Goal: Navigation & Orientation: Find specific page/section

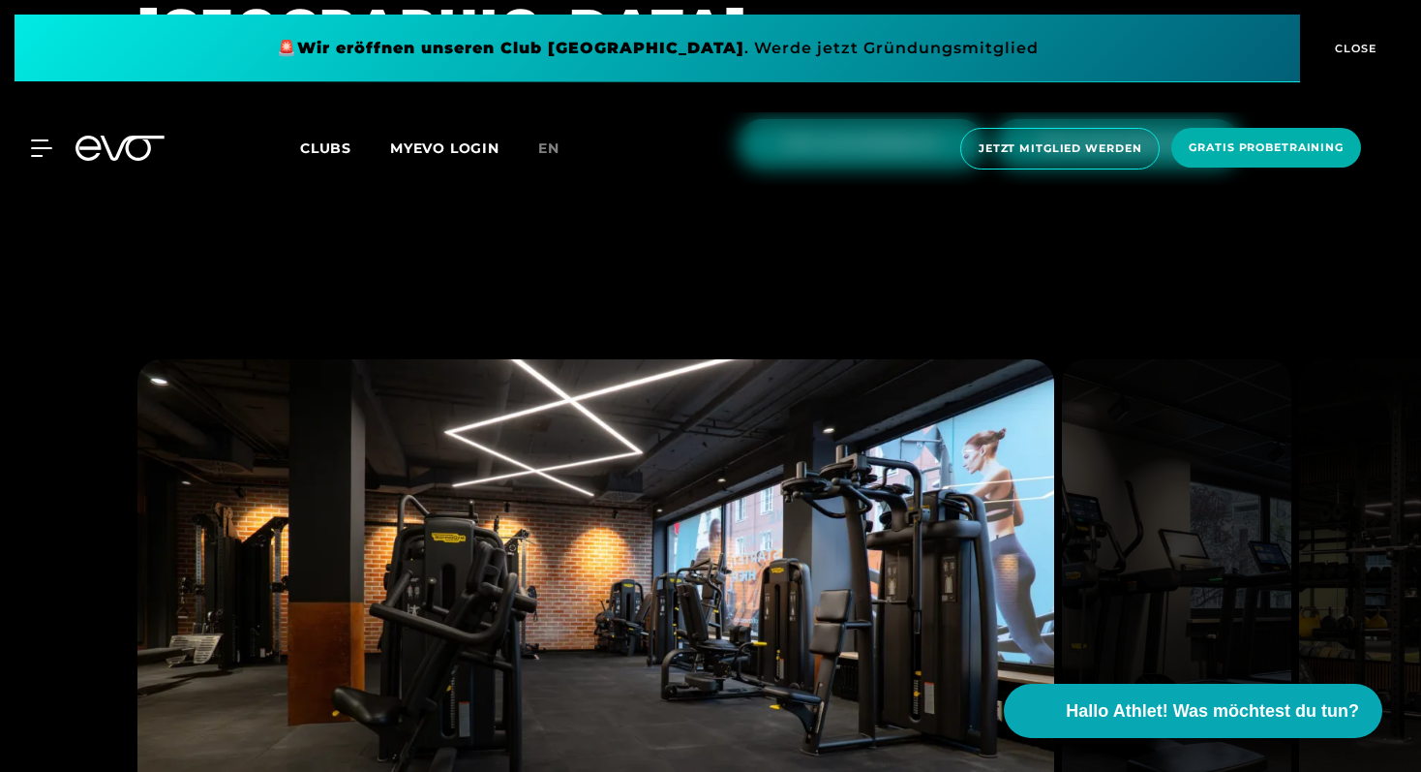
scroll to position [5770, 0]
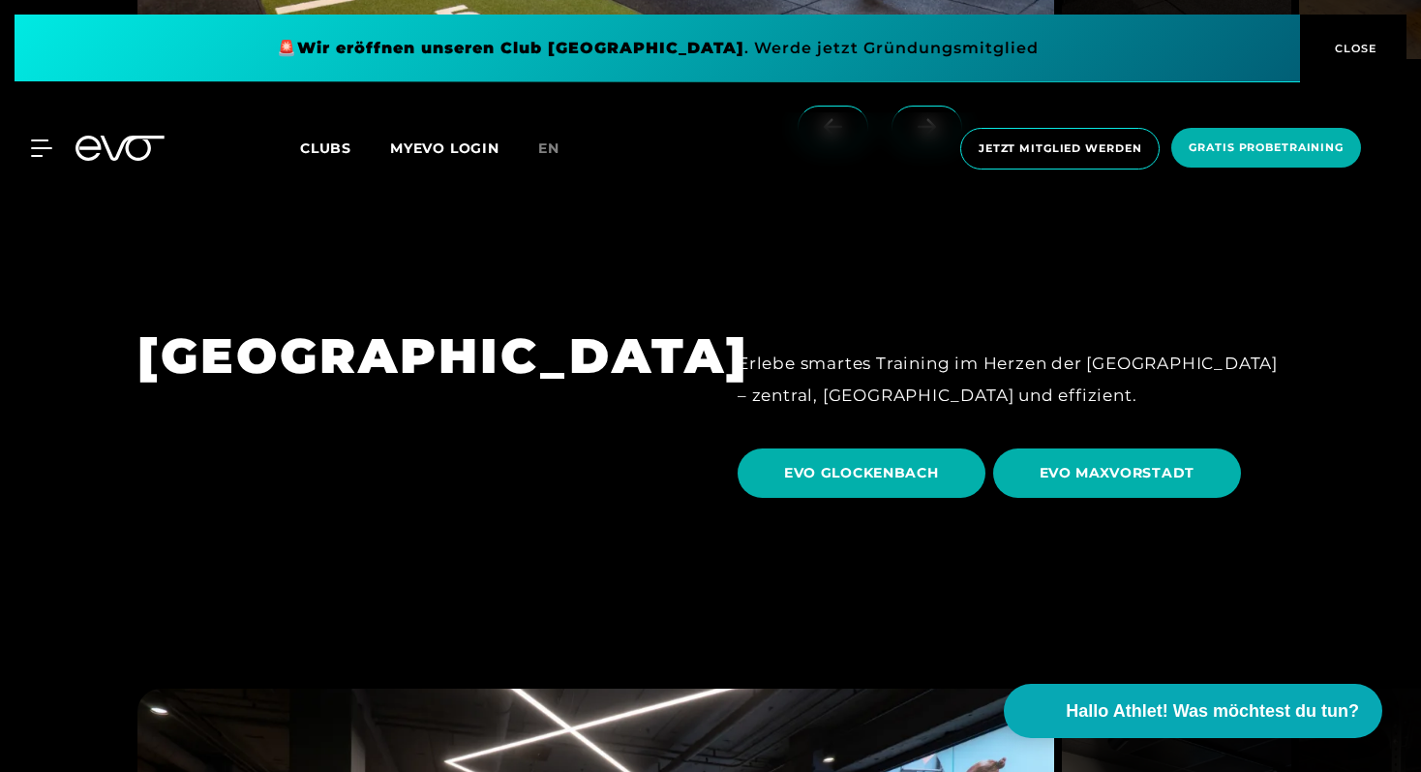
scroll to position [5308, 0]
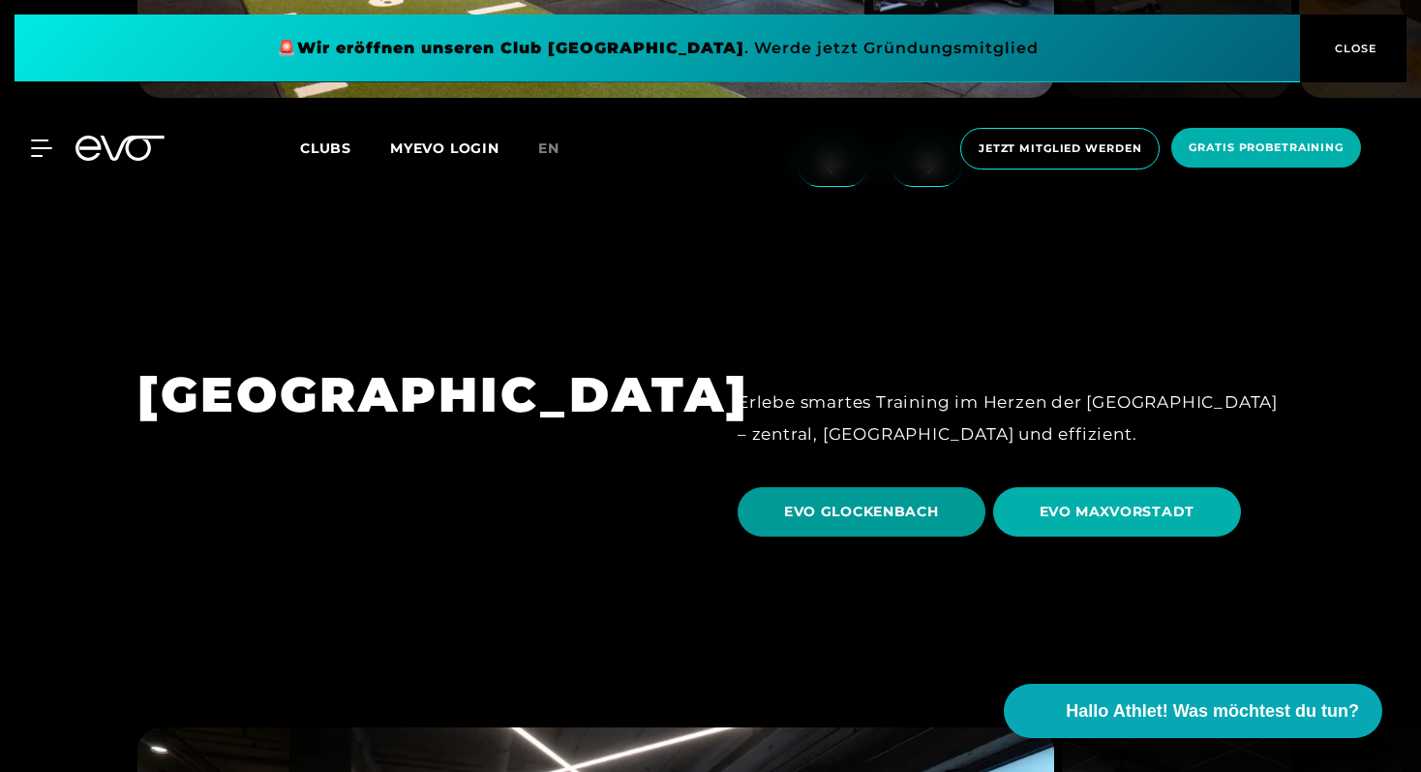
click at [915, 487] on span "EVO GLOCKENBACH" at bounding box center [862, 511] width 248 height 49
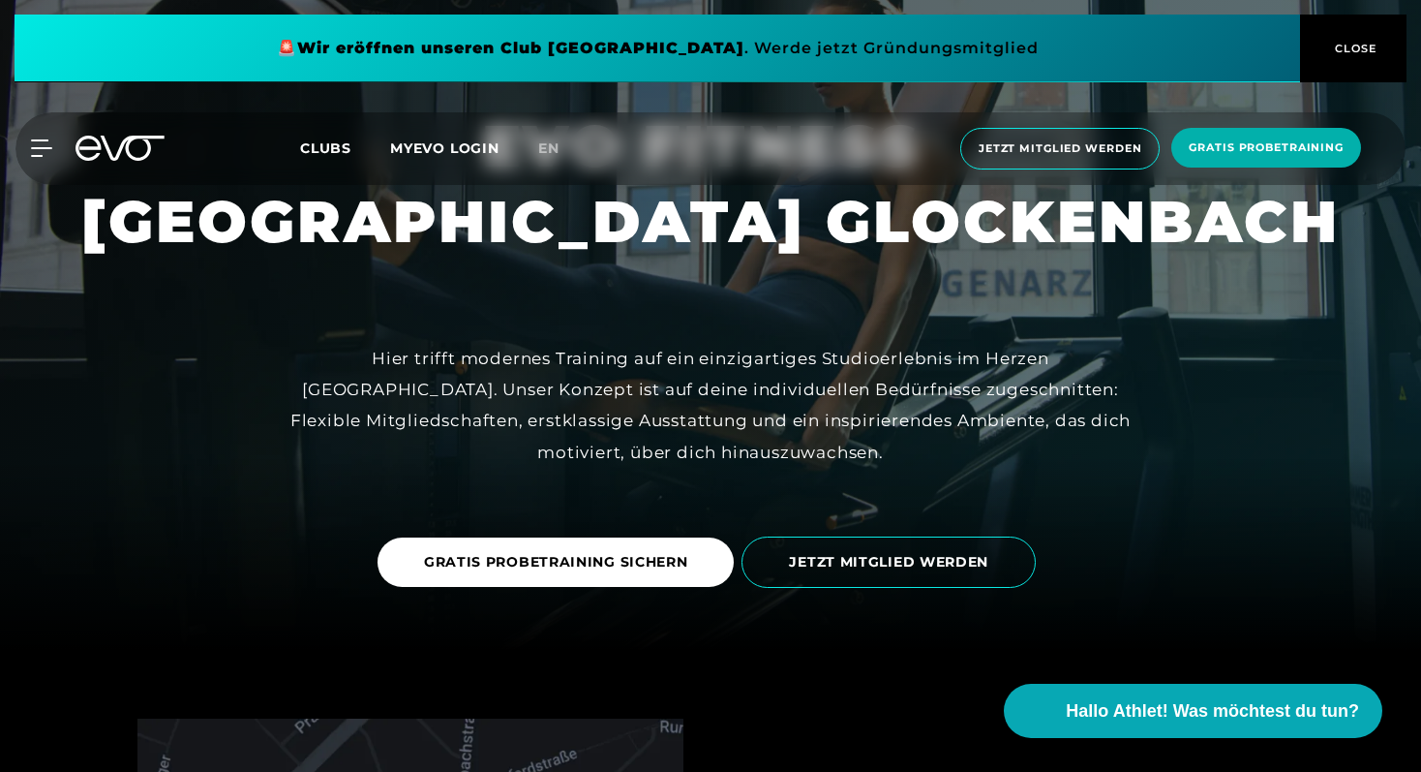
scroll to position [82, 0]
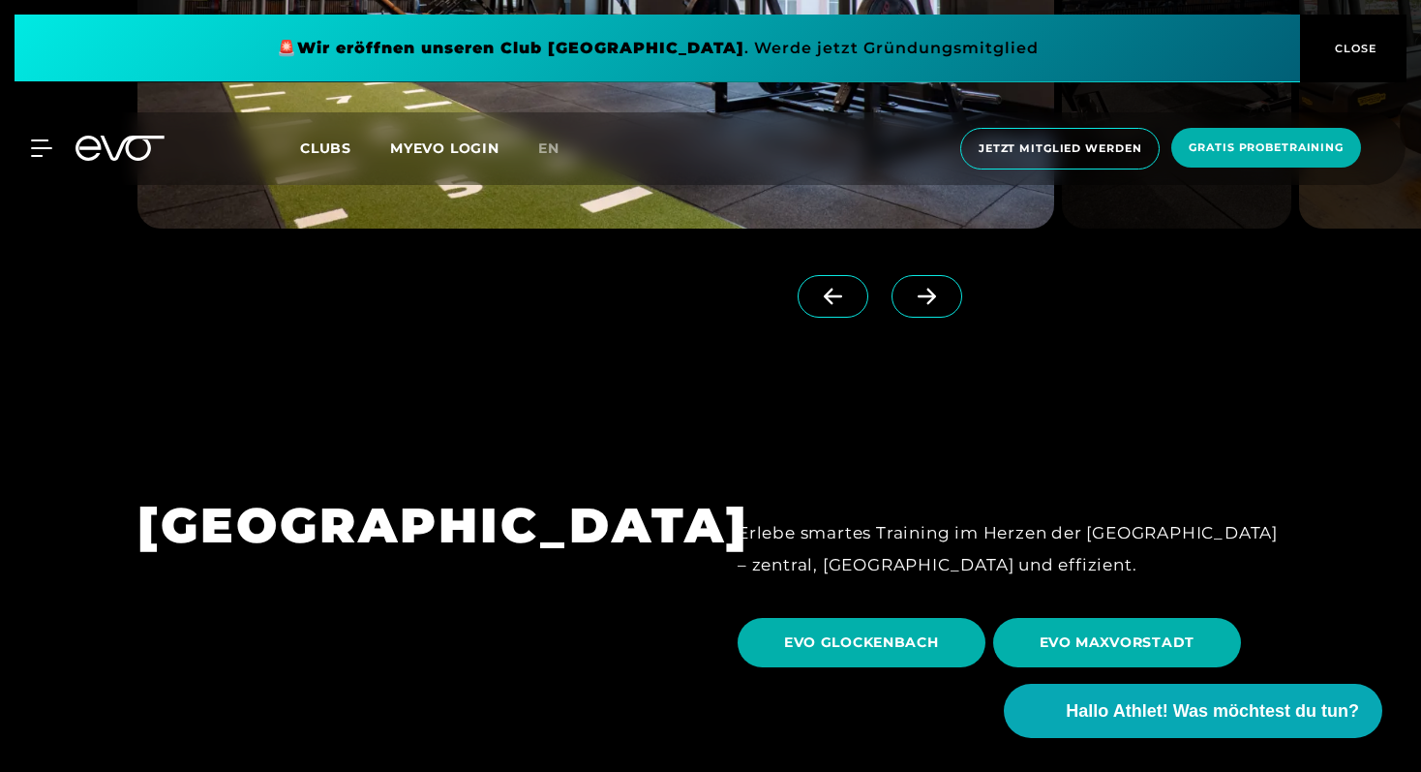
scroll to position [5189, 0]
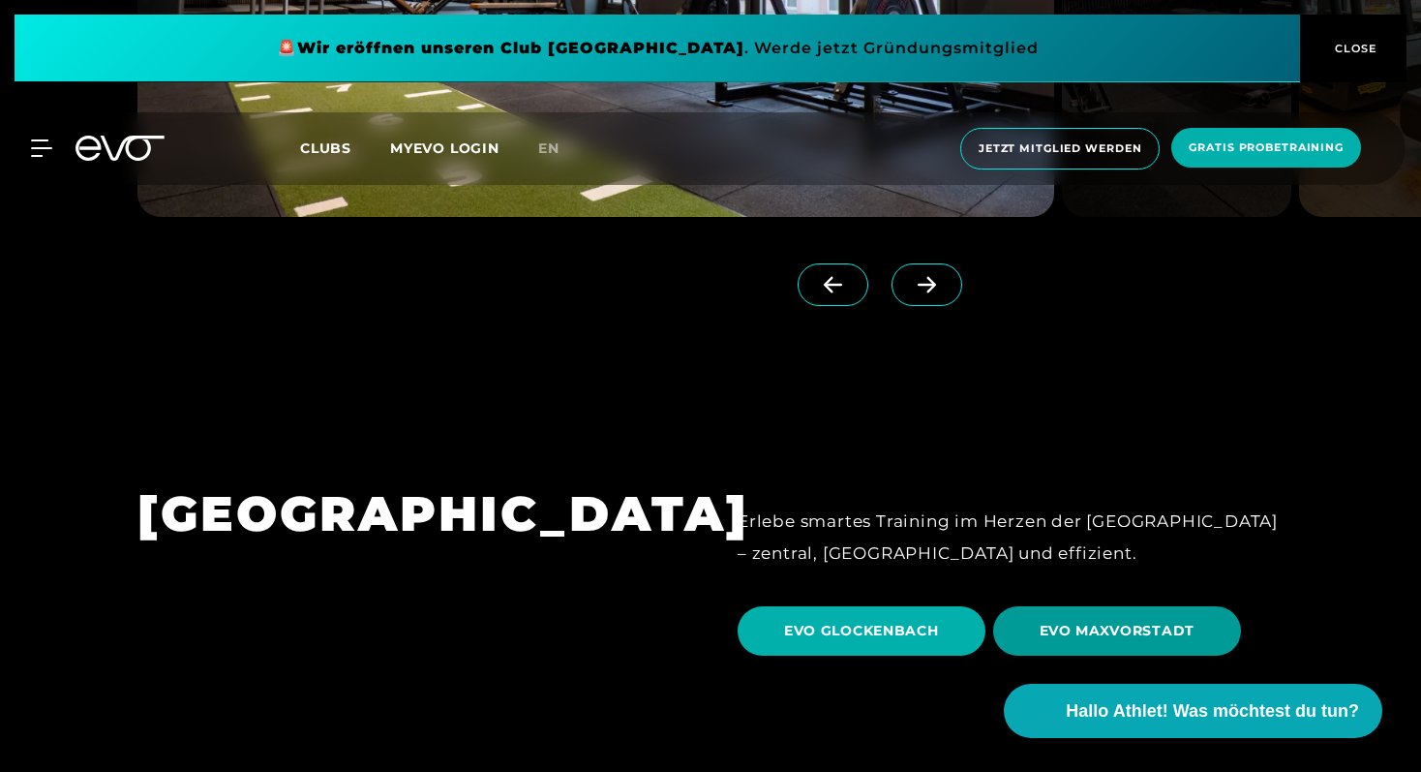
click at [1090, 606] on span "EVO MAXVORSTADT" at bounding box center [1117, 630] width 249 height 49
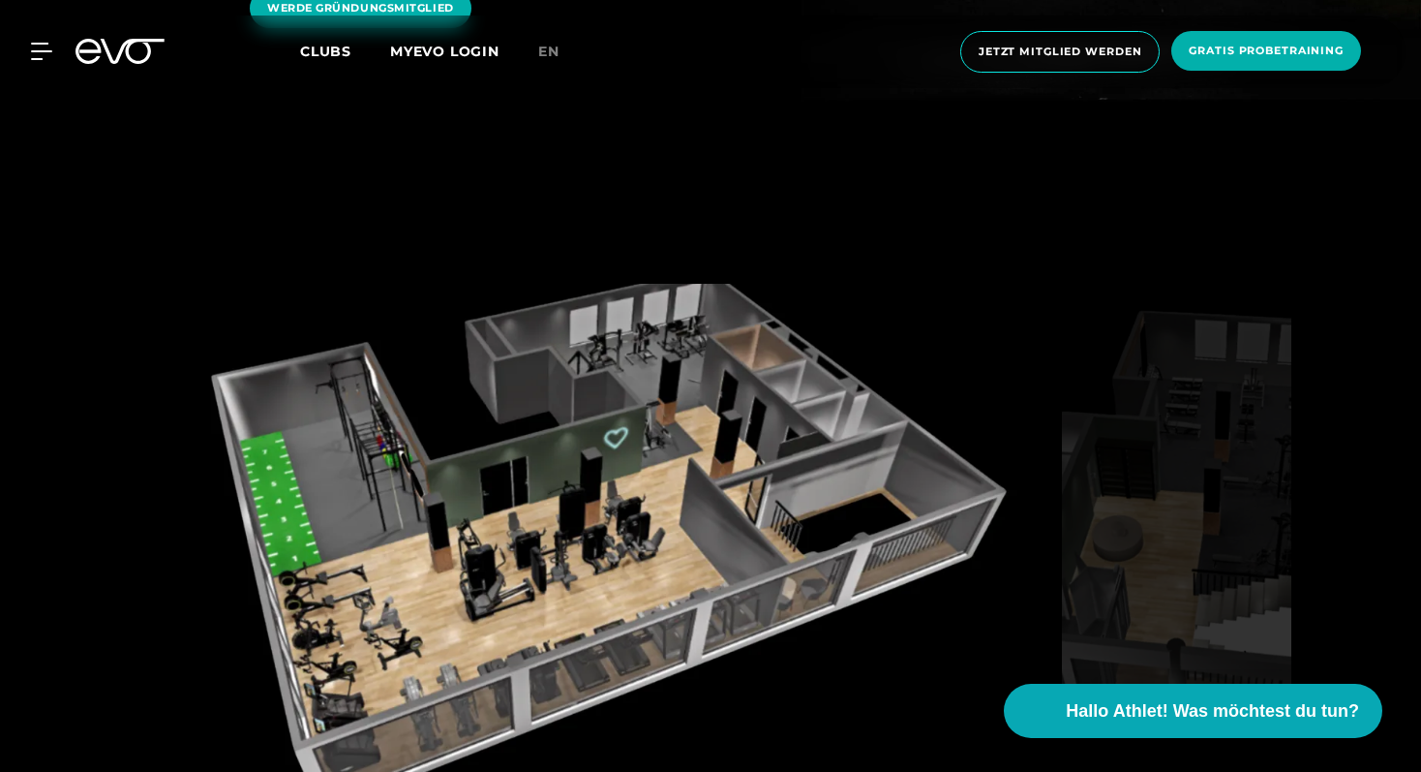
scroll to position [2658, 0]
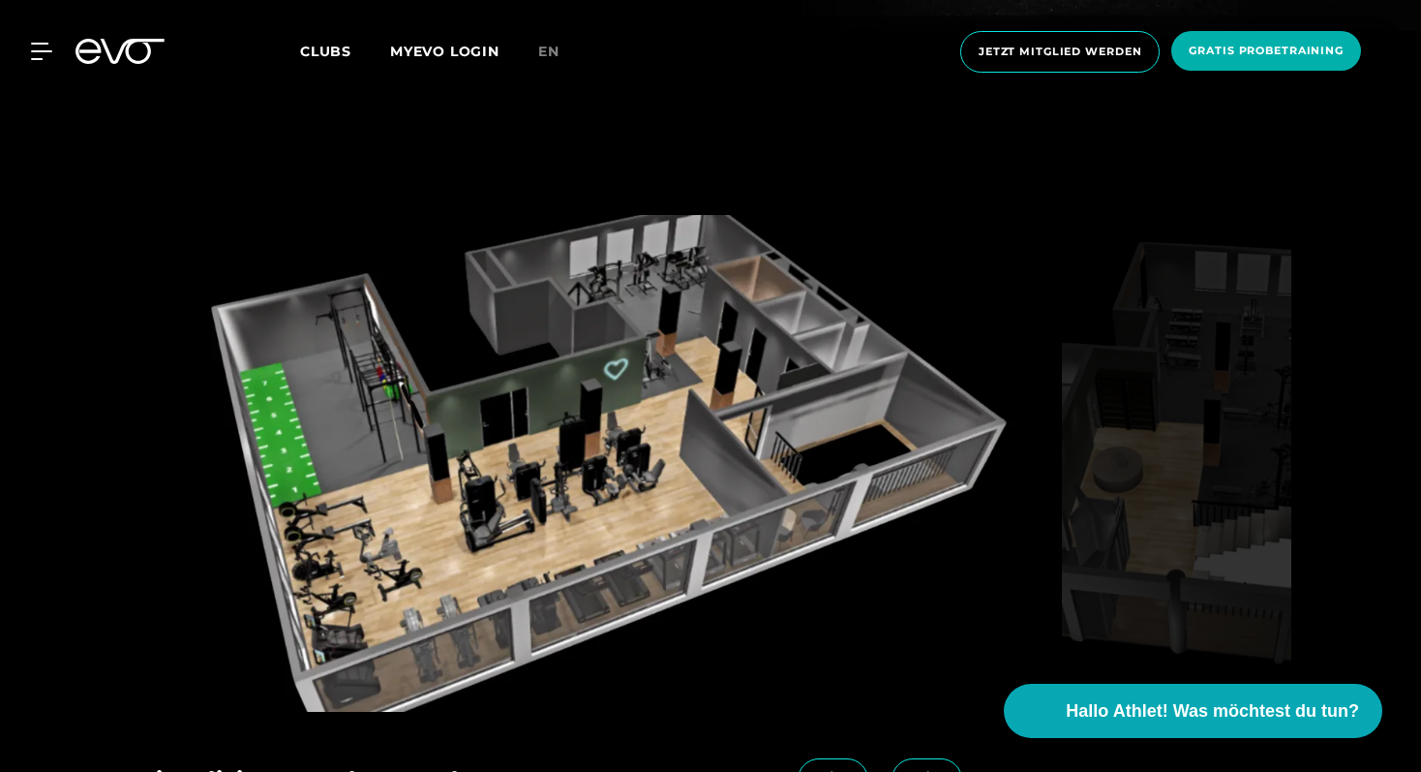
click at [910, 771] on icon at bounding box center [927, 779] width 34 height 17
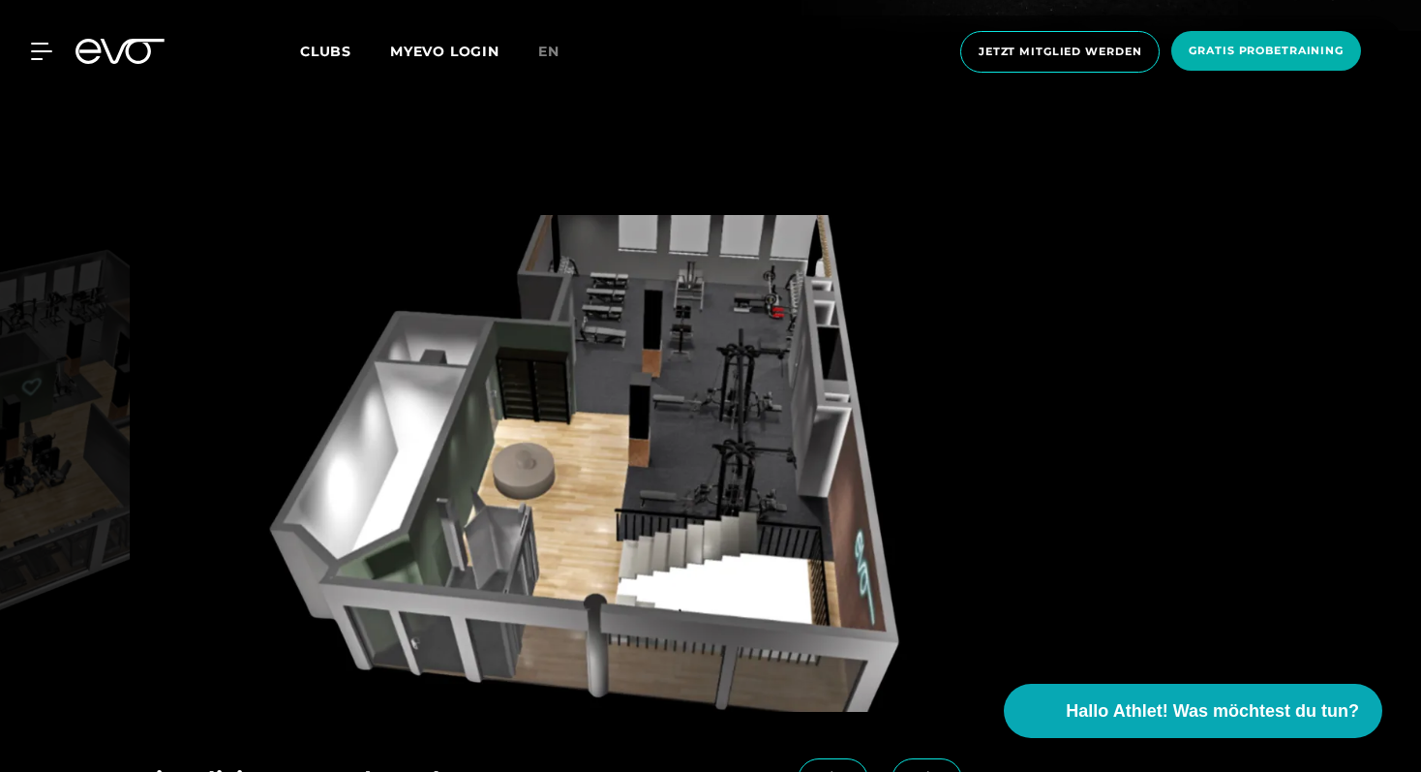
click at [824, 771] on icon at bounding box center [833, 780] width 18 height 16
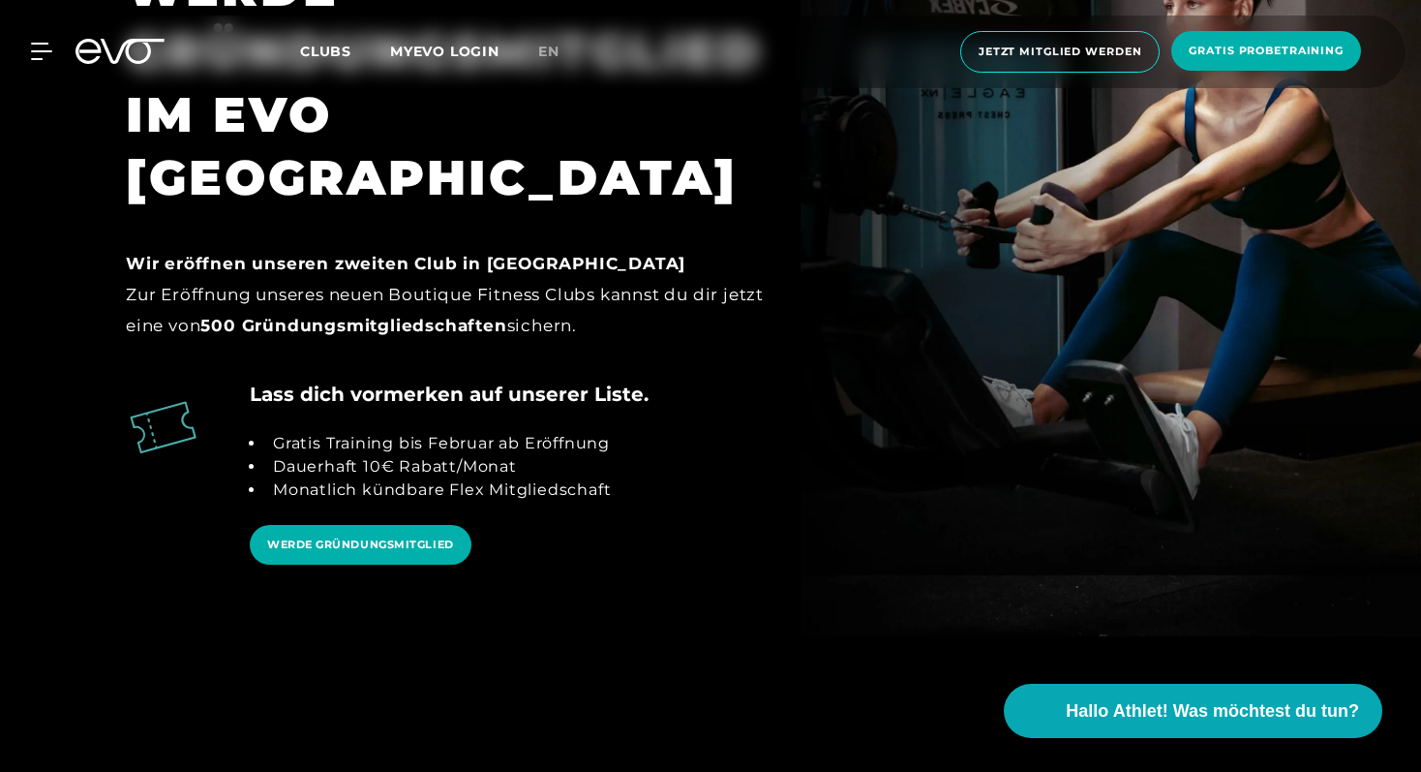
scroll to position [2051, 0]
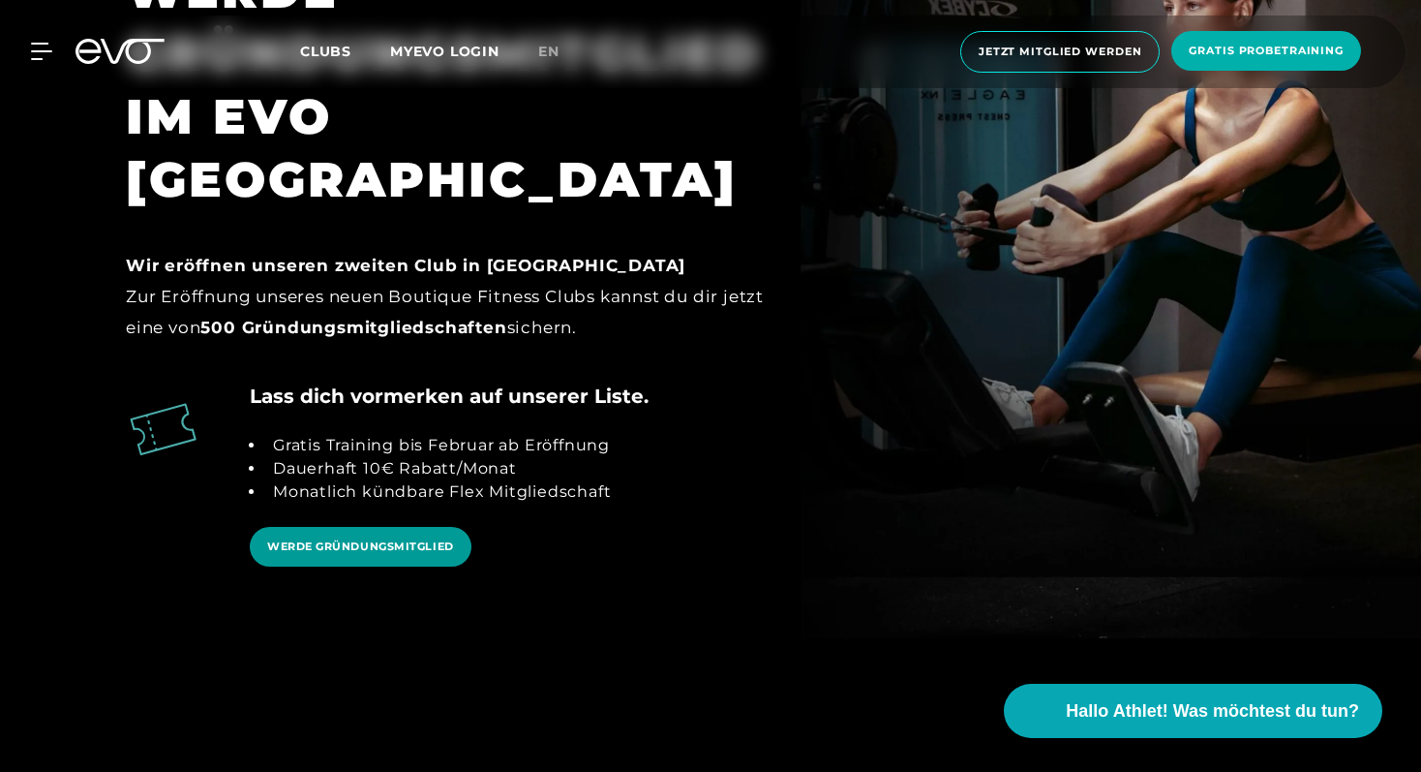
click at [411, 538] on span "WERDE GRÜNDUNGSMITGLIED" at bounding box center [360, 546] width 187 height 16
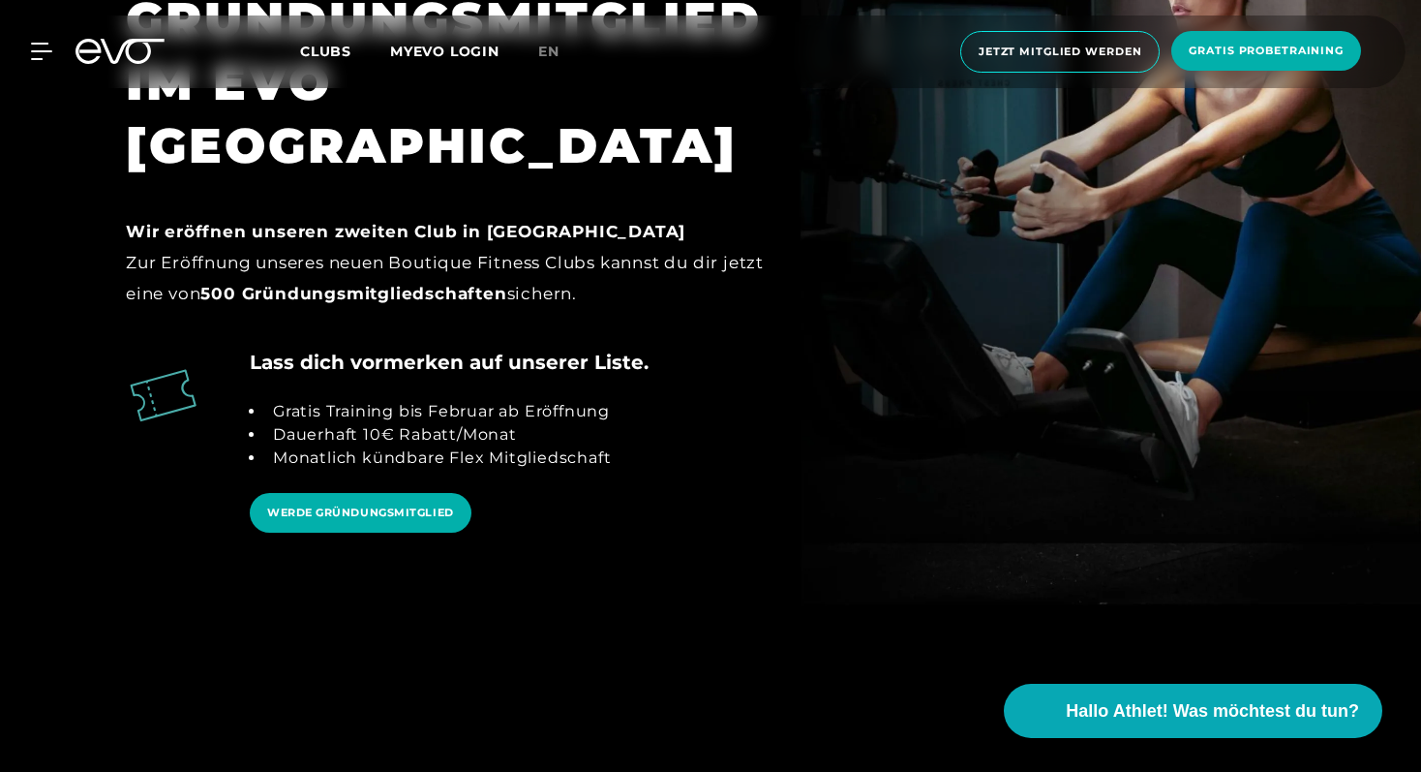
scroll to position [0, 0]
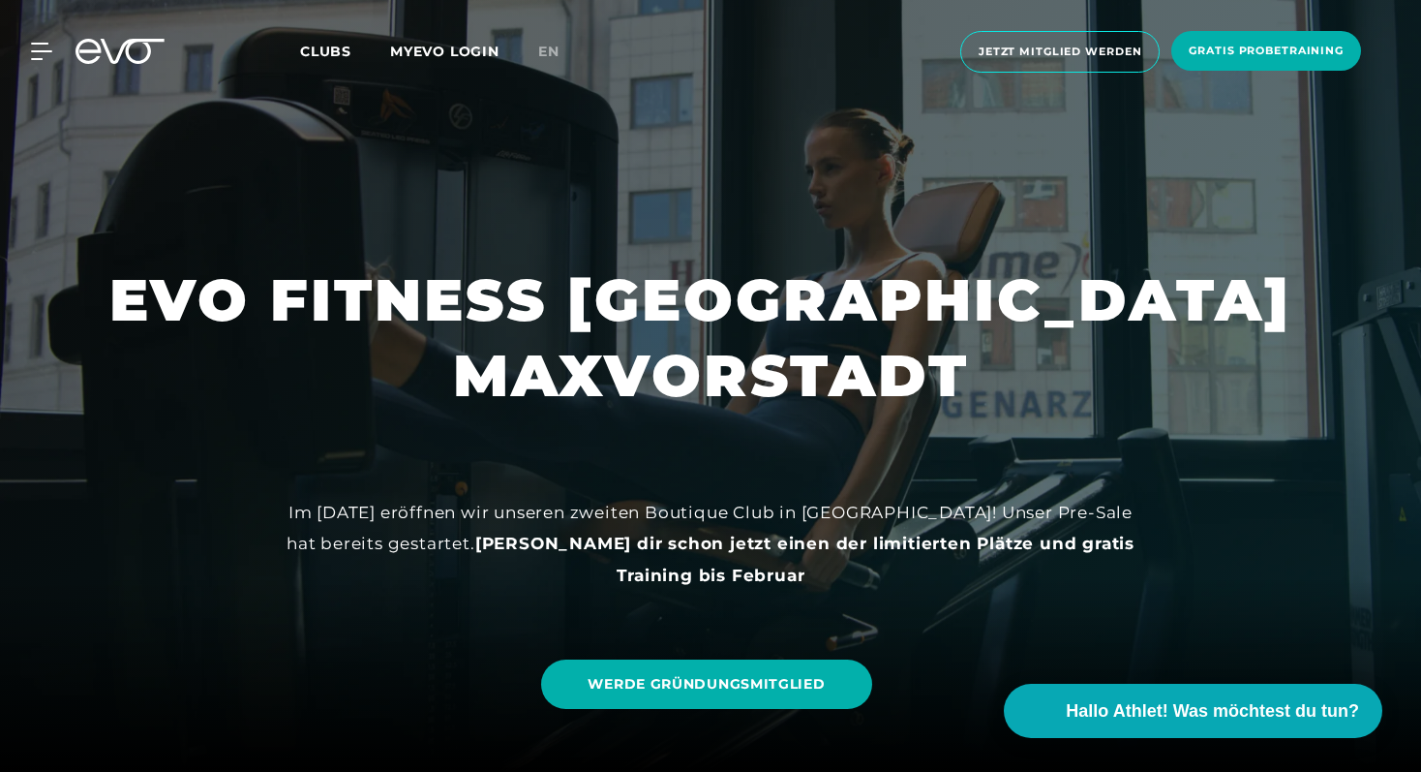
click at [57, 46] on div "MyEVO Login Über EVO Mitgliedschaften Probetraining TAGESPASS EVO Studios [GEOG…" at bounding box center [30, 51] width 68 height 17
click at [47, 46] on icon at bounding box center [45, 51] width 28 height 17
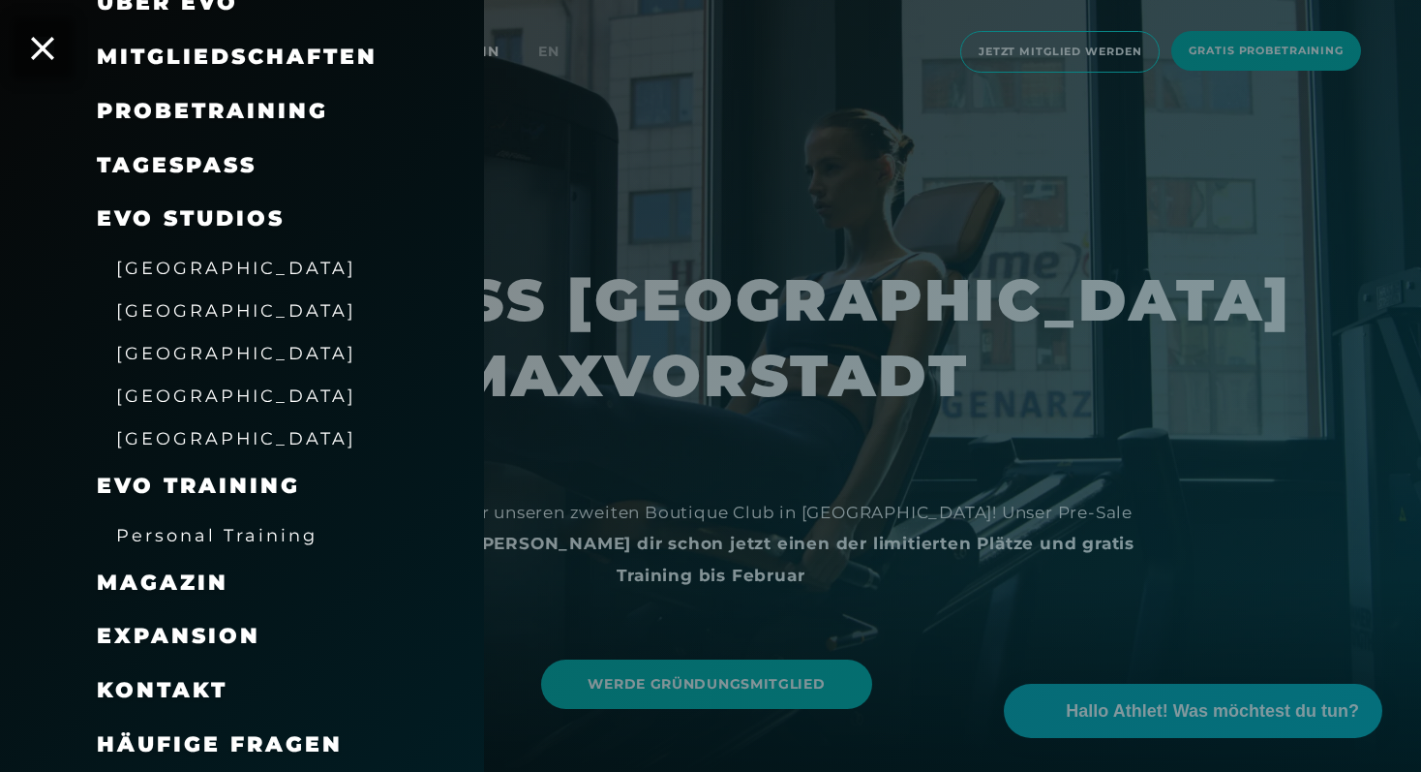
scroll to position [53, 0]
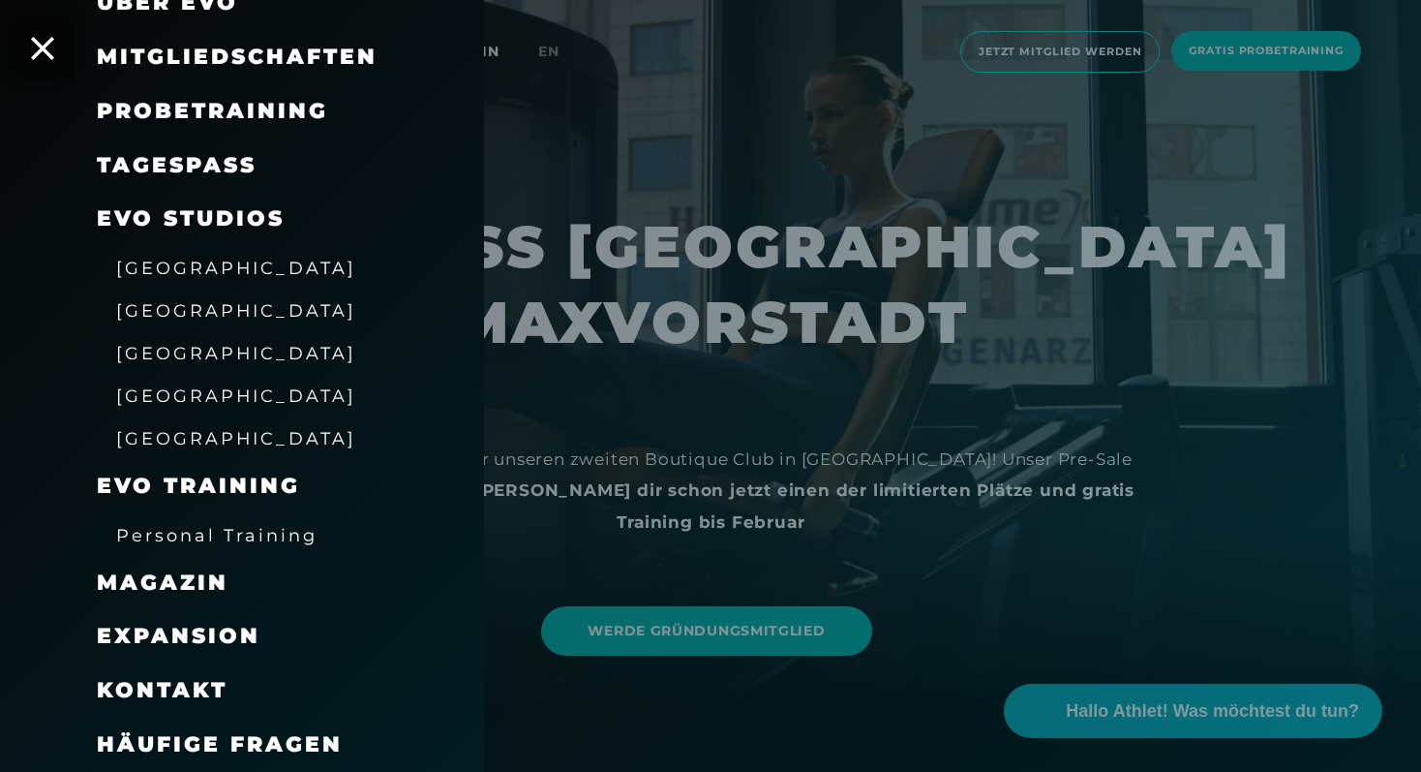
click at [159, 306] on span "[GEOGRAPHIC_DATA]" at bounding box center [236, 310] width 240 height 20
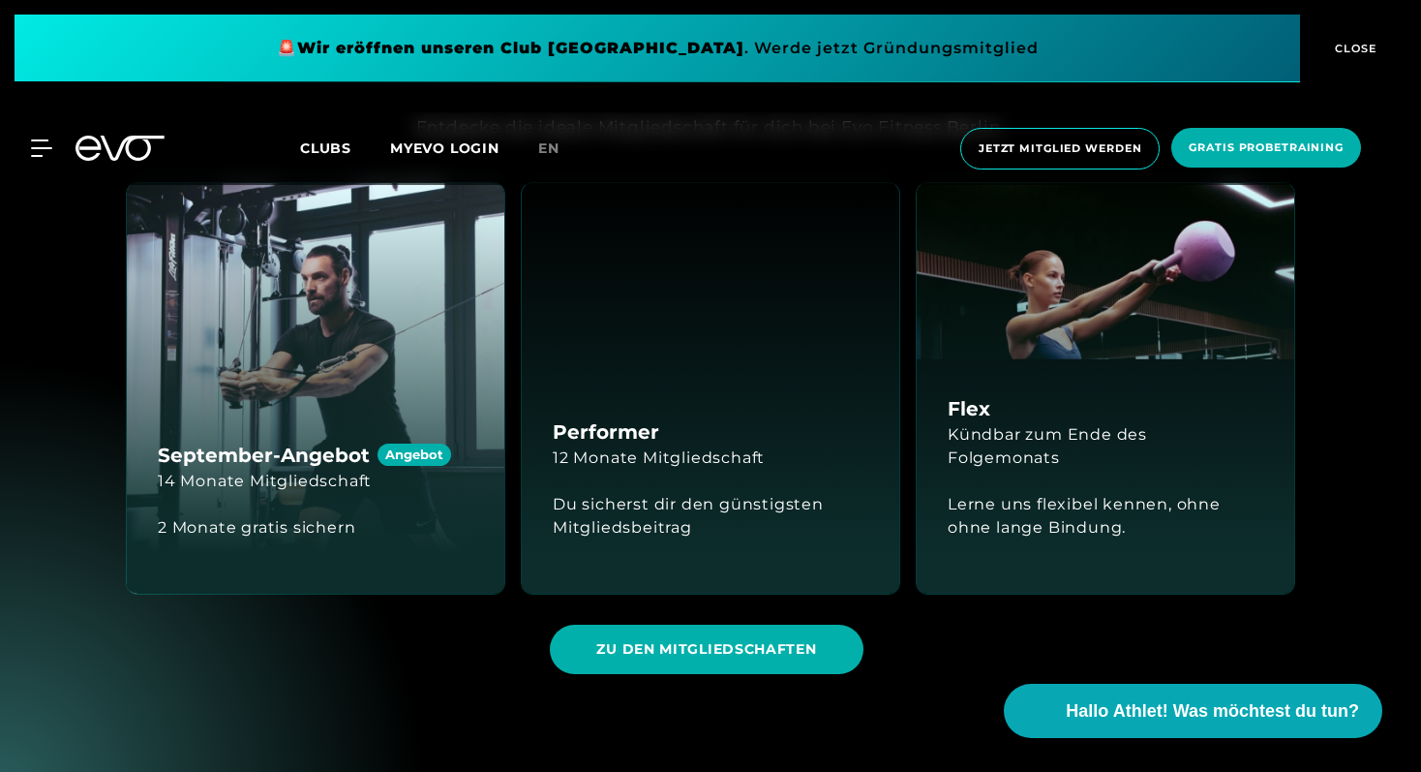
scroll to position [2716, 0]
